Goal: Check status: Check status

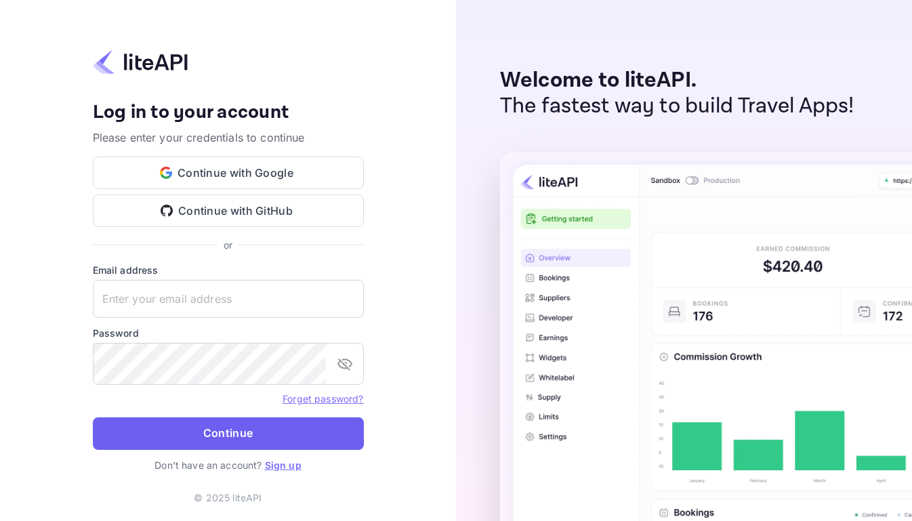
type input "adminpassword_support@yandex-team.ru"
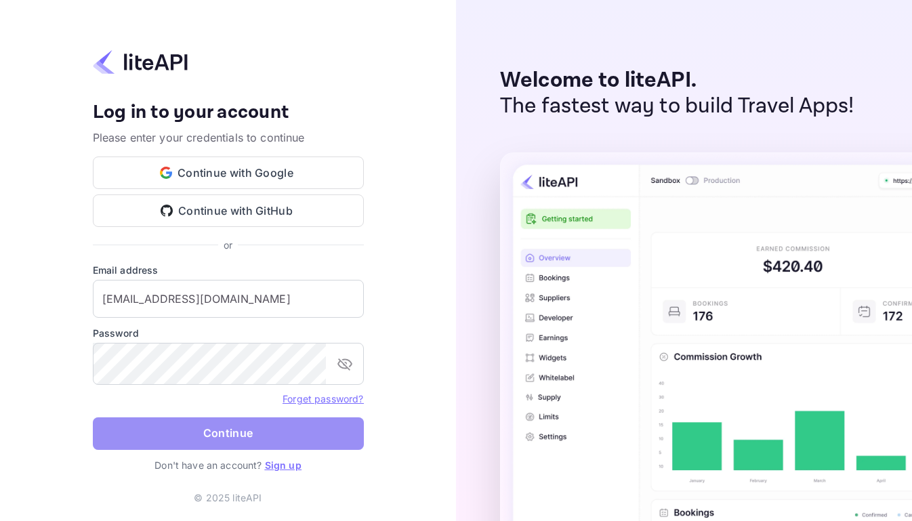
click at [234, 442] on button "Continue" at bounding box center [228, 433] width 271 height 33
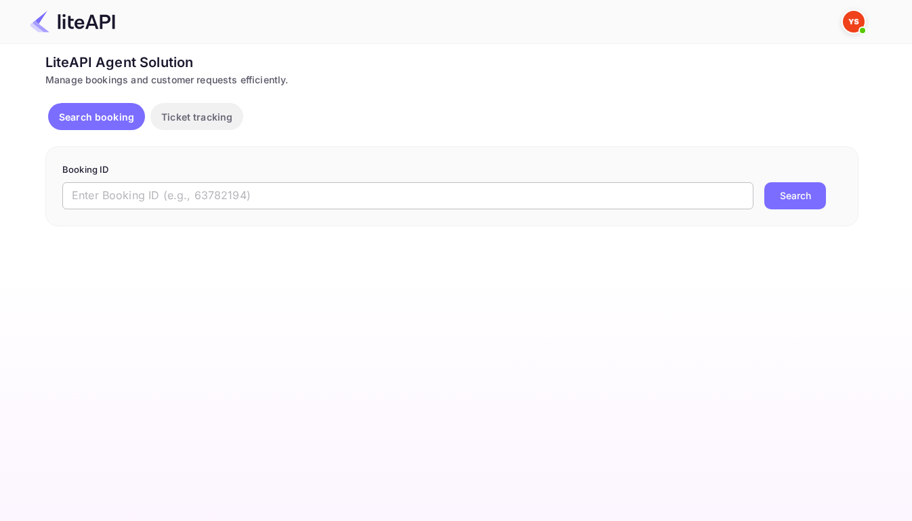
click at [398, 204] on input "text" at bounding box center [407, 195] width 691 height 27
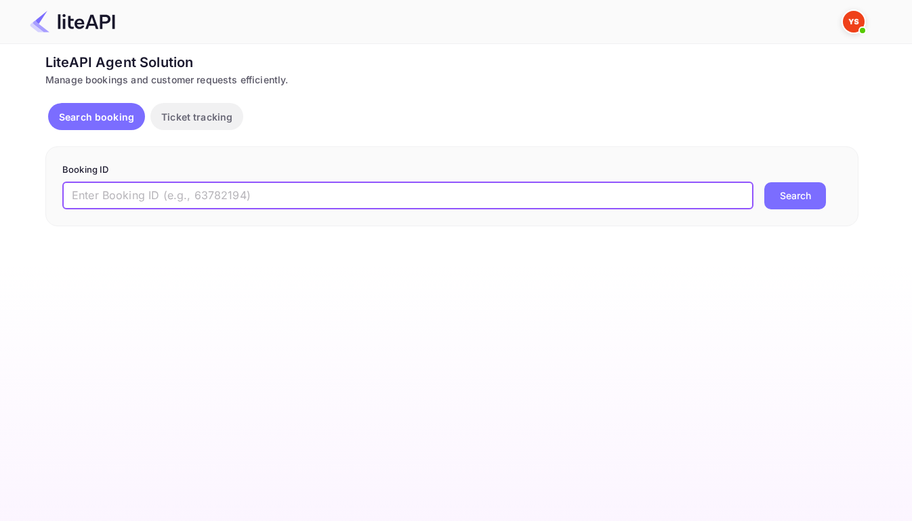
paste input "8746001"
type input "8746001"
click at [800, 199] on button "Search" at bounding box center [795, 195] width 62 height 27
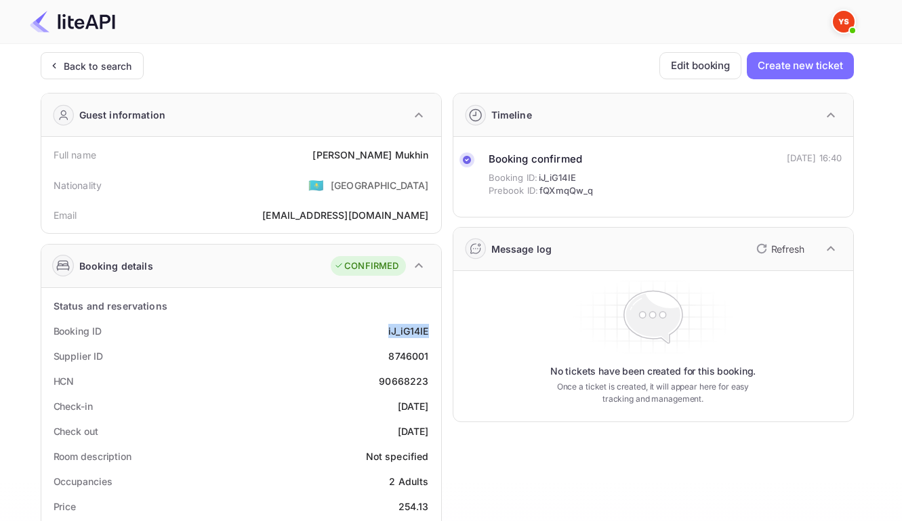
drag, startPoint x: 383, startPoint y: 340, endPoint x: 434, endPoint y: 346, distance: 51.9
copy div "iJ_iG14IE"
drag, startPoint x: 384, startPoint y: 364, endPoint x: 431, endPoint y: 368, distance: 47.6
click at [431, 368] on div "Supplier ID 8746001" at bounding box center [241, 356] width 389 height 25
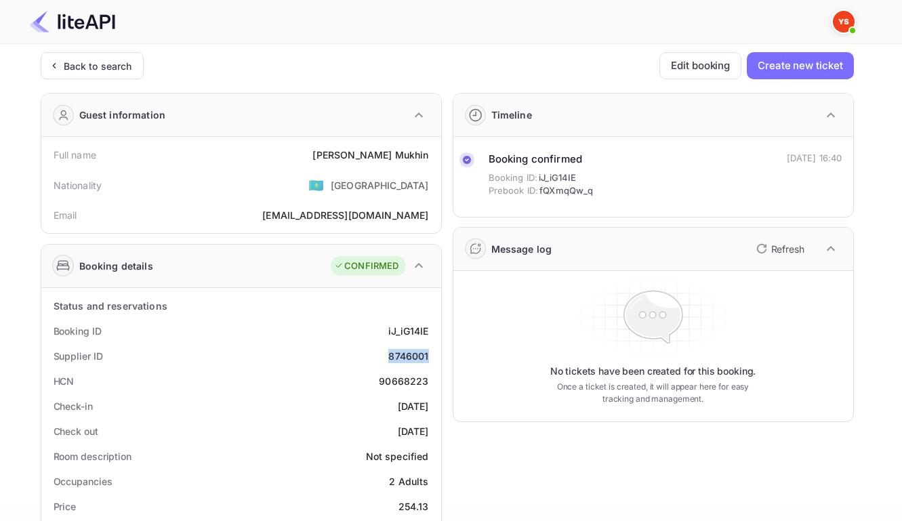
copy div "8746001"
drag, startPoint x: 360, startPoint y: 157, endPoint x: 427, endPoint y: 159, distance: 67.1
click at [427, 159] on div "Full name [PERSON_NAME]" at bounding box center [241, 154] width 389 height 25
copy div "[PERSON_NAME]"
drag, startPoint x: 367, startPoint y: 413, endPoint x: 426, endPoint y: 417, distance: 59.0
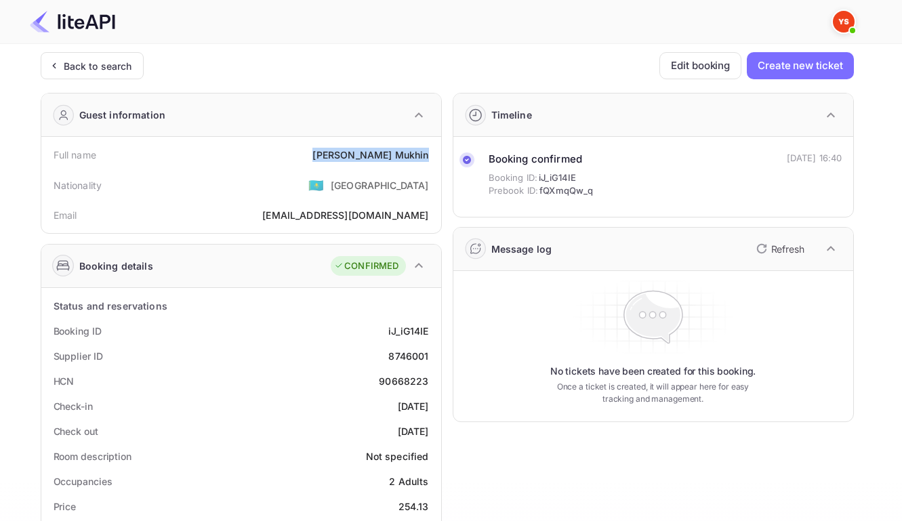
click at [426, 417] on div "Check-in [DATE]" at bounding box center [241, 406] width 389 height 25
copy div "[DATE]"
drag, startPoint x: 370, startPoint y: 439, endPoint x: 427, endPoint y: 442, distance: 57.0
click at [427, 442] on div "Check out [DATE]" at bounding box center [241, 431] width 389 height 25
copy div "[DATE]"
